Goal: Check status: Check status

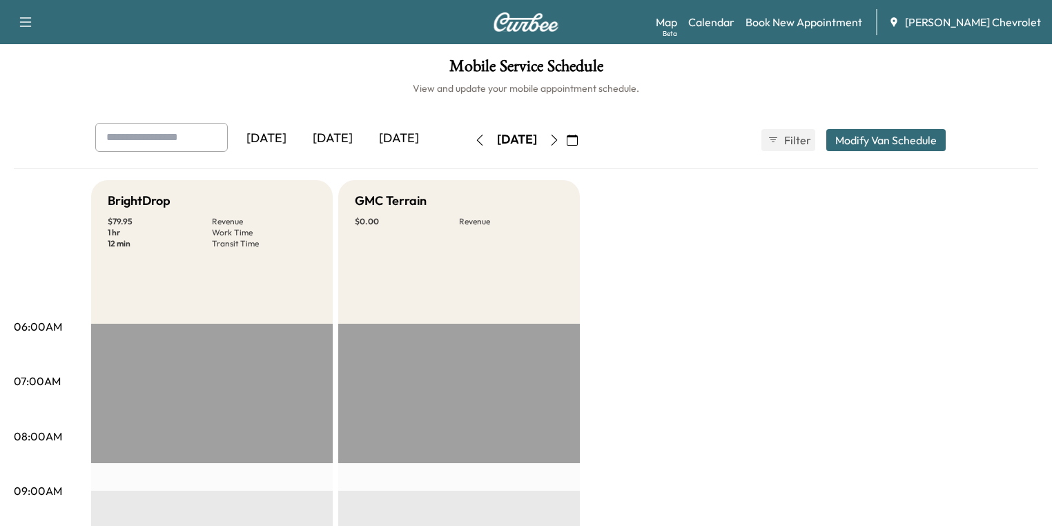
click at [584, 138] on button "button" at bounding box center [572, 140] width 23 height 22
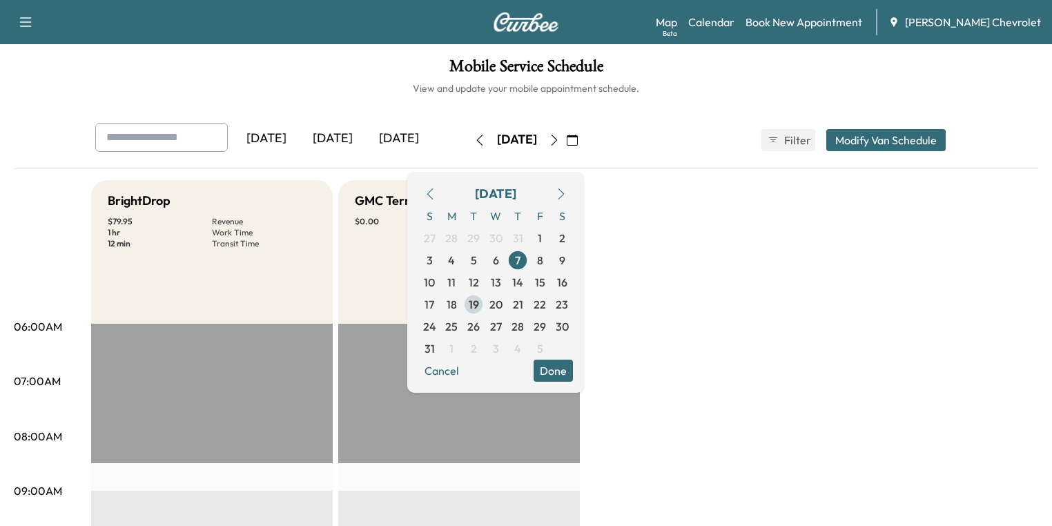
click at [479, 301] on span "19" at bounding box center [474, 304] width 10 height 17
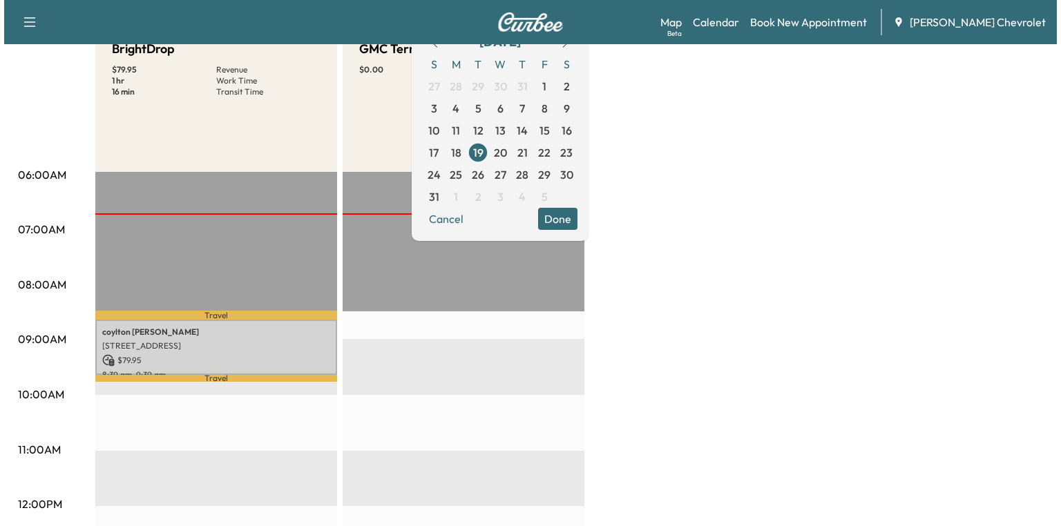
scroll to position [221, 0]
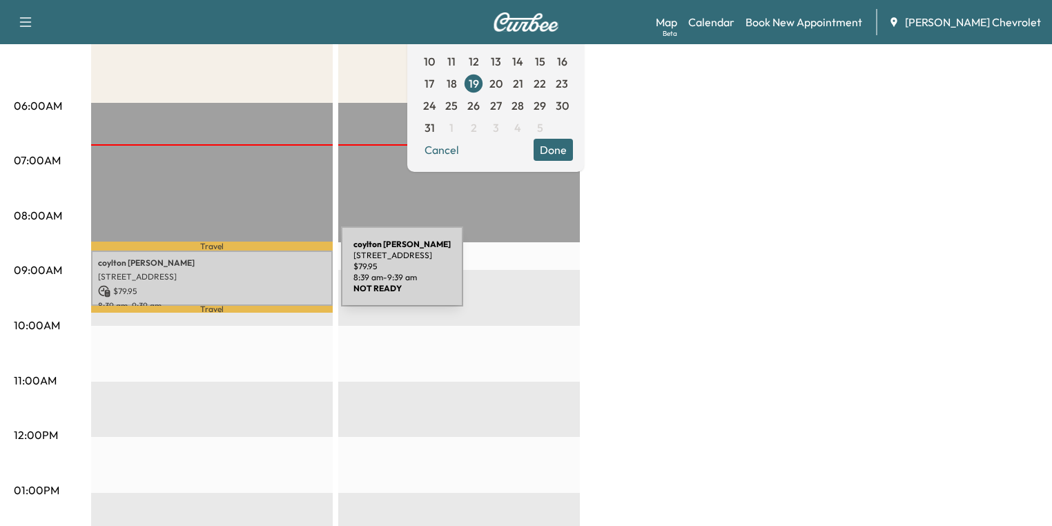
click at [238, 275] on p "[STREET_ADDRESS]" at bounding box center [212, 276] width 228 height 11
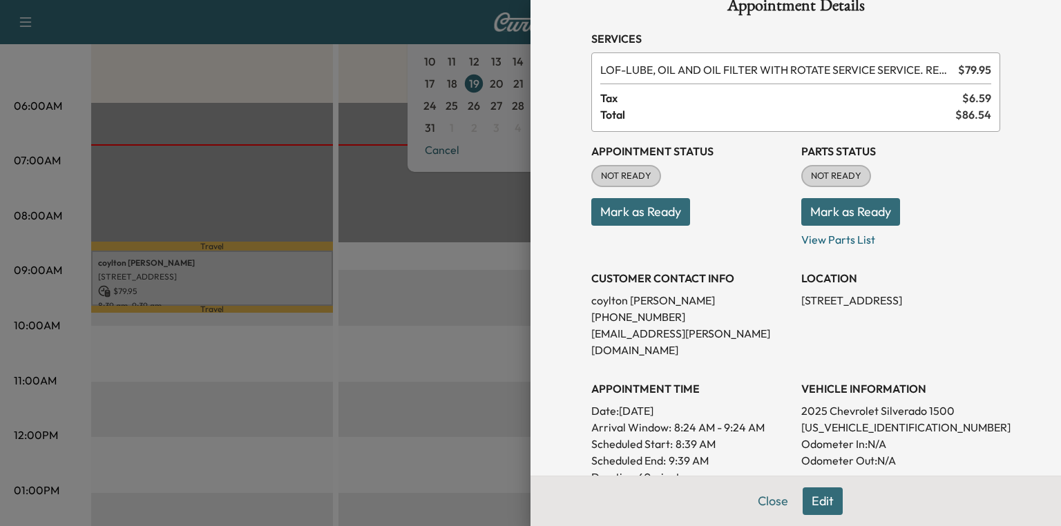
scroll to position [55, 0]
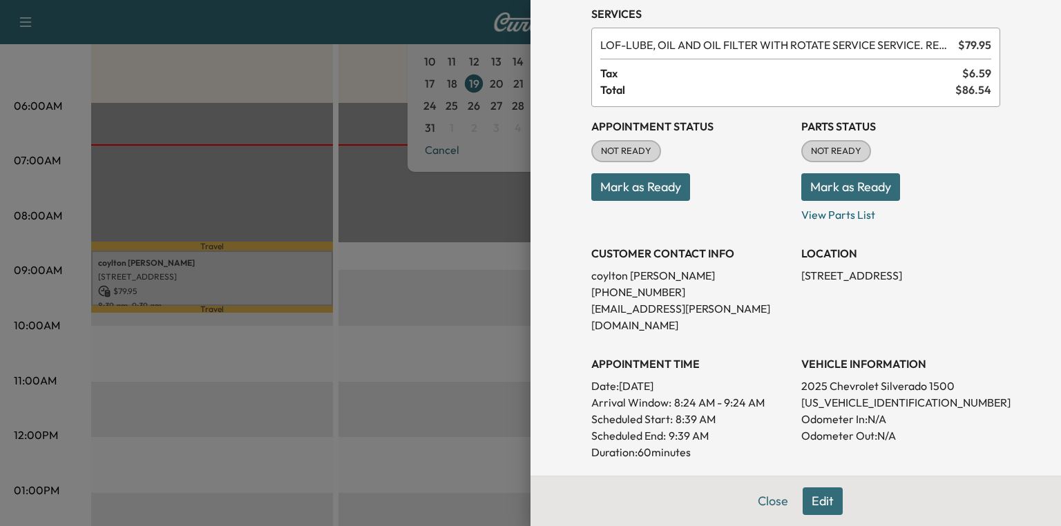
click at [848, 394] on p "[US_VEHICLE_IDENTIFICATION_NUMBER]" at bounding box center [900, 402] width 199 height 17
copy p "[US_VEHICLE_IDENTIFICATION_NUMBER]"
click at [820, 218] on p "View Parts List" at bounding box center [900, 212] width 199 height 22
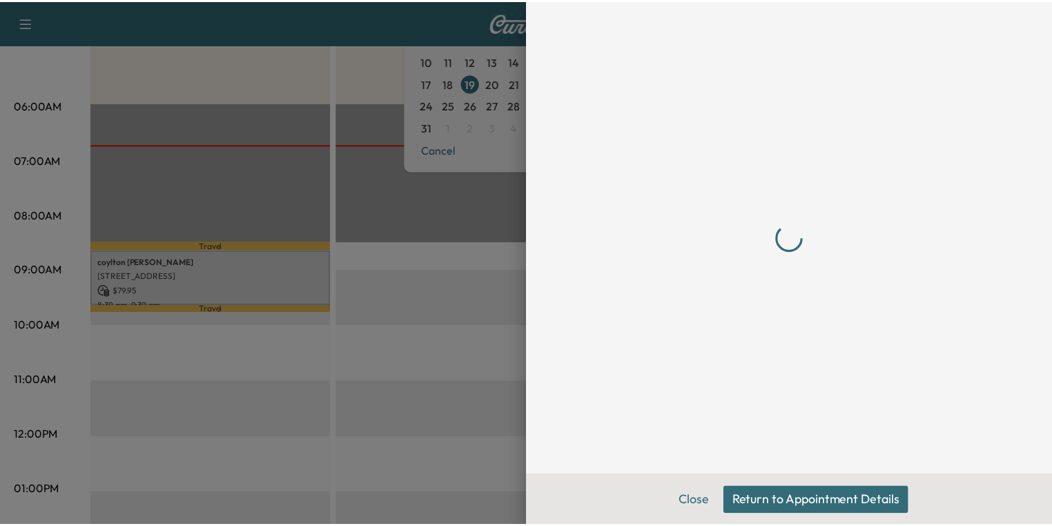
scroll to position [0, 0]
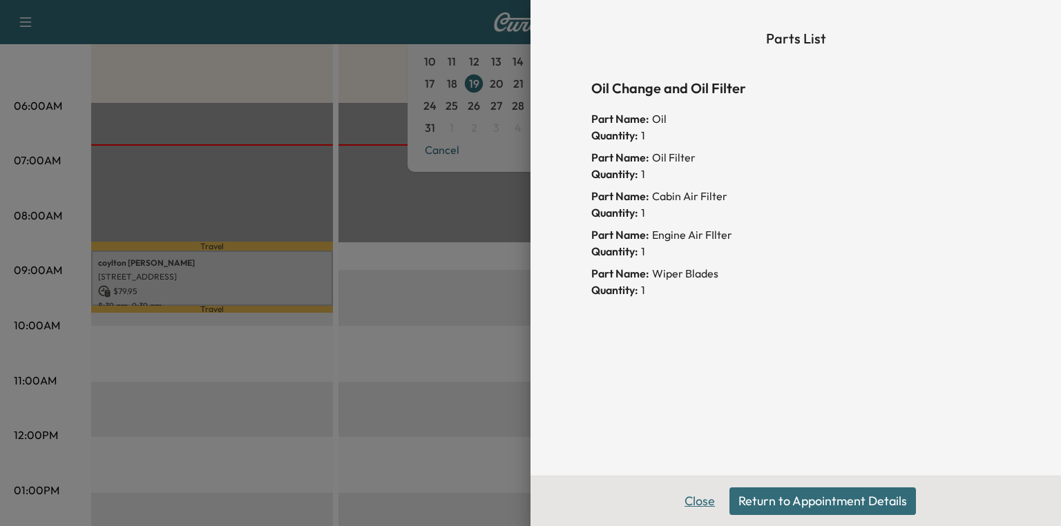
click at [697, 504] on button "Close" at bounding box center [699, 502] width 48 height 28
